Goal: Task Accomplishment & Management: Use online tool/utility

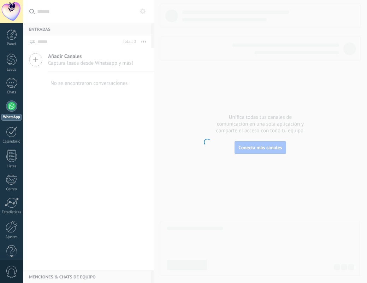
click at [8, 107] on div at bounding box center [11, 105] width 11 height 11
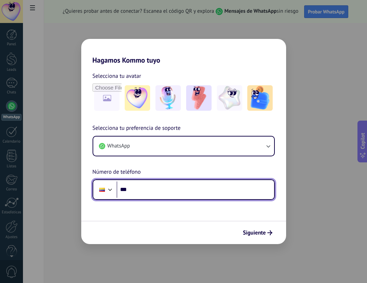
click at [160, 189] on input "***" at bounding box center [196, 189] width 158 height 16
type input "**********"
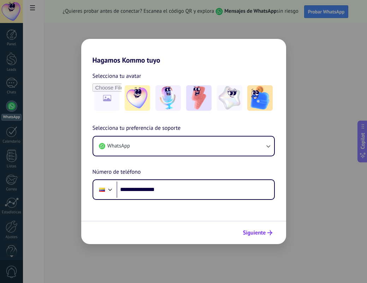
click at [256, 235] on span "Siguiente" at bounding box center [254, 232] width 23 height 5
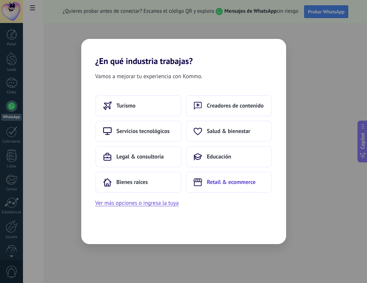
click at [211, 175] on button "Retail & ecommerce" at bounding box center [229, 181] width 86 height 21
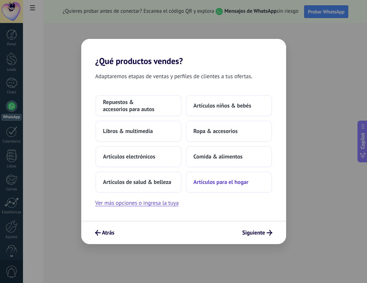
click at [227, 186] on button "Artículos para el hogar" at bounding box center [229, 181] width 86 height 21
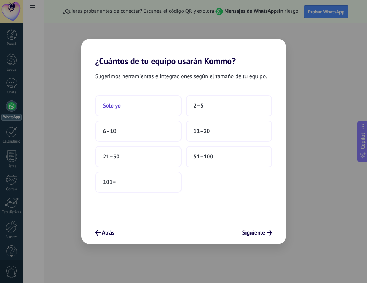
click at [151, 111] on button "Solo yo" at bounding box center [138, 105] width 86 height 21
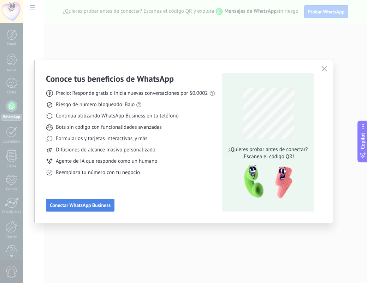
click at [109, 206] on span "Conectar WhatsApp Business" at bounding box center [80, 205] width 61 height 5
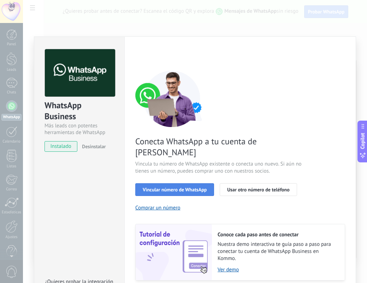
click at [181, 183] on button "Vincular número de WhatsApp" at bounding box center [174, 189] width 79 height 13
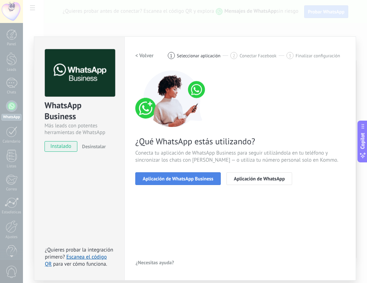
click at [175, 180] on span "Aplicación de WhatsApp Business" at bounding box center [178, 178] width 71 height 5
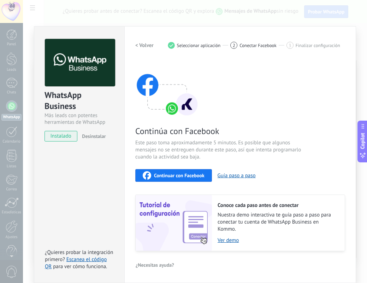
scroll to position [10, 0]
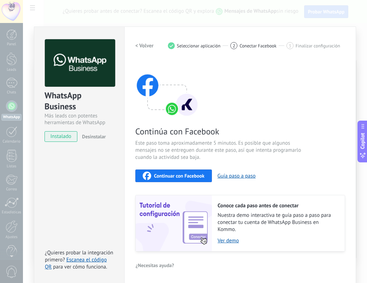
click at [194, 182] on div "Continúa con Facebook Este paso toma aproximadamente 5 minutos. Es posible que …" at bounding box center [240, 155] width 210 height 191
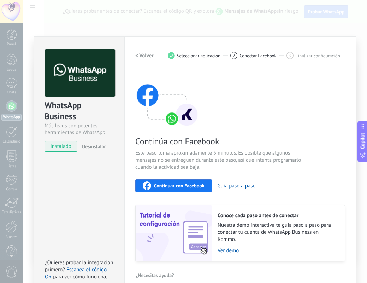
scroll to position [0, 0]
click at [73, 270] on link "Escanea el código QR" at bounding box center [76, 273] width 62 height 14
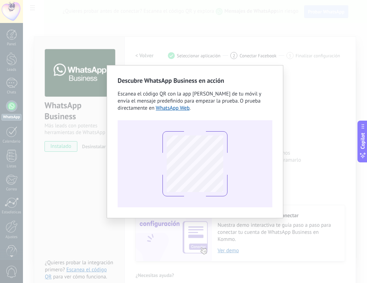
click at [64, 78] on div "Descubre WhatsApp Business en acción Escanea el código QR con la app [PERSON_NA…" at bounding box center [195, 141] width 344 height 283
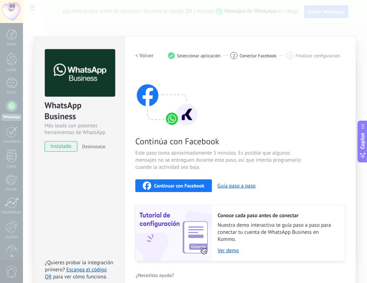
click at [136, 55] on h2 "< Volver" at bounding box center [144, 55] width 18 height 7
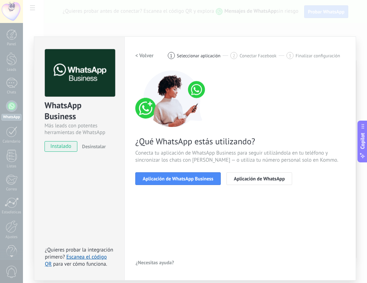
click at [136, 55] on h2 "< Volver" at bounding box center [144, 55] width 18 height 7
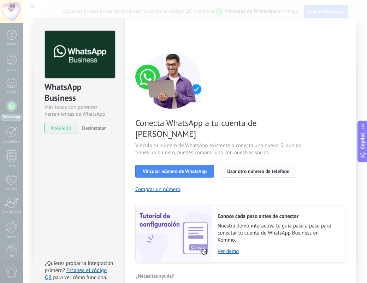
scroll to position [18, 0]
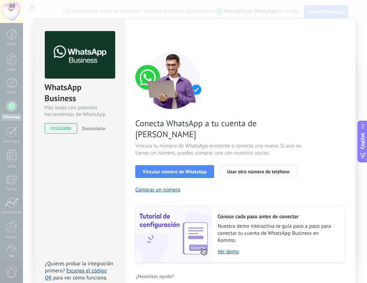
click at [230, 169] on span "Usar otro número de teléfono" at bounding box center [258, 171] width 62 height 5
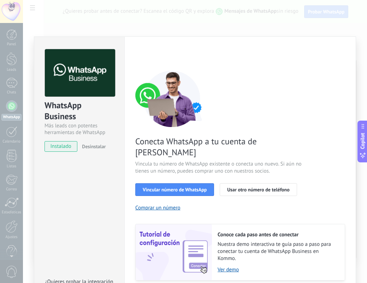
scroll to position [0, 0]
